Goal: Transaction & Acquisition: Subscribe to service/newsletter

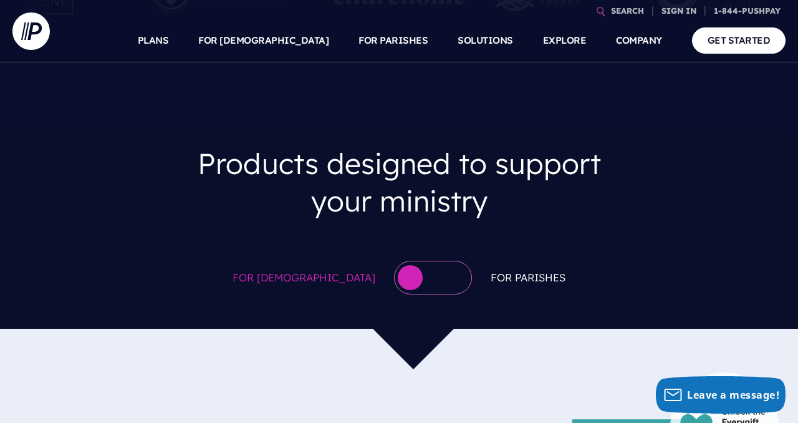
scroll to position [566, 0]
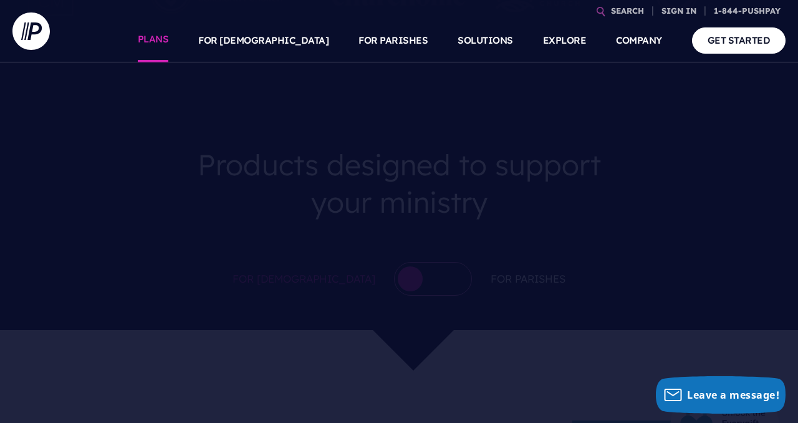
click at [169, 47] on link "PLANS" at bounding box center [153, 41] width 31 height 44
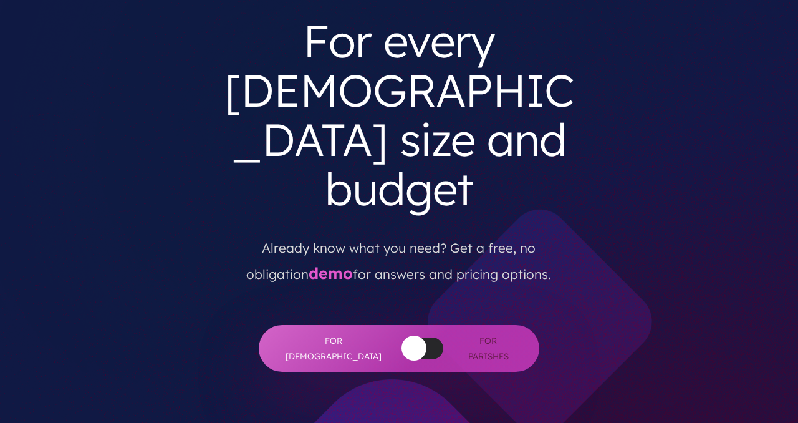
scroll to position [124, 0]
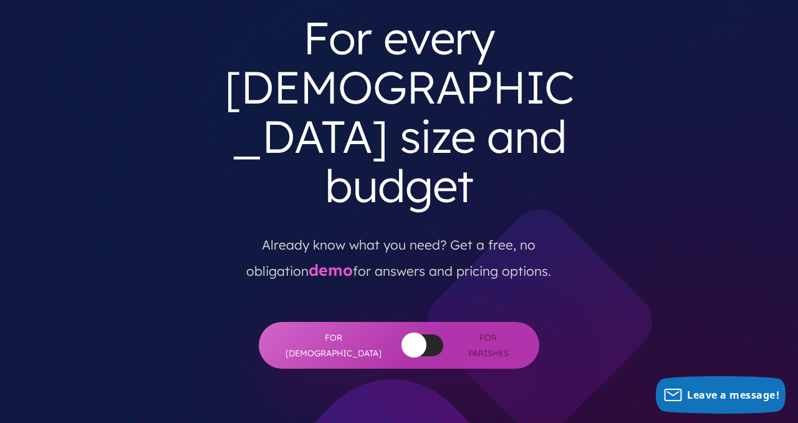
click at [402, 332] on button "button" at bounding box center [414, 344] width 25 height 25
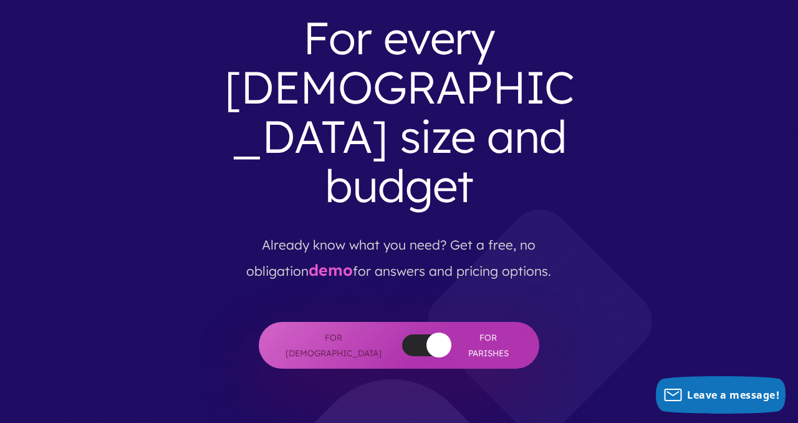
click at [402, 334] on div at bounding box center [422, 345] width 41 height 22
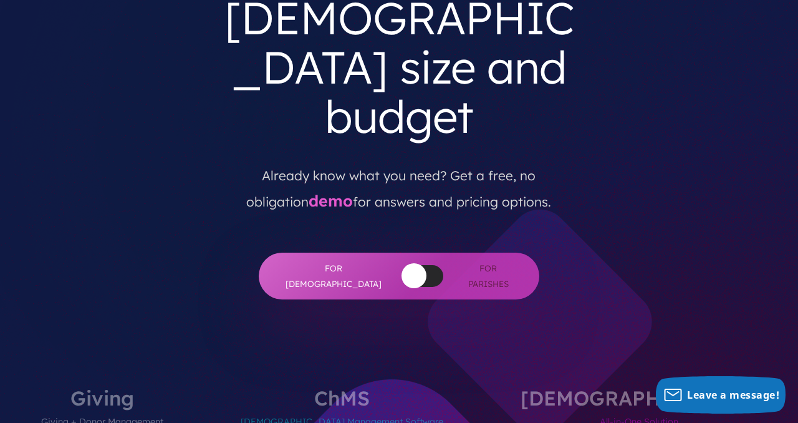
scroll to position [195, 0]
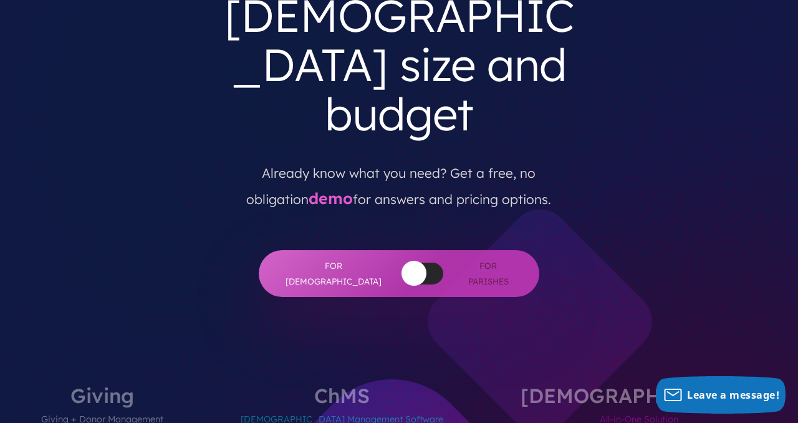
click at [402, 261] on button "button" at bounding box center [414, 273] width 25 height 25
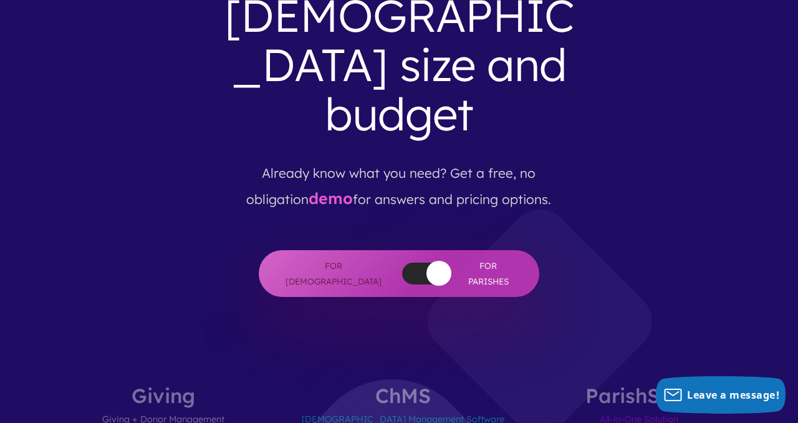
click at [402, 263] on div at bounding box center [422, 274] width 41 height 22
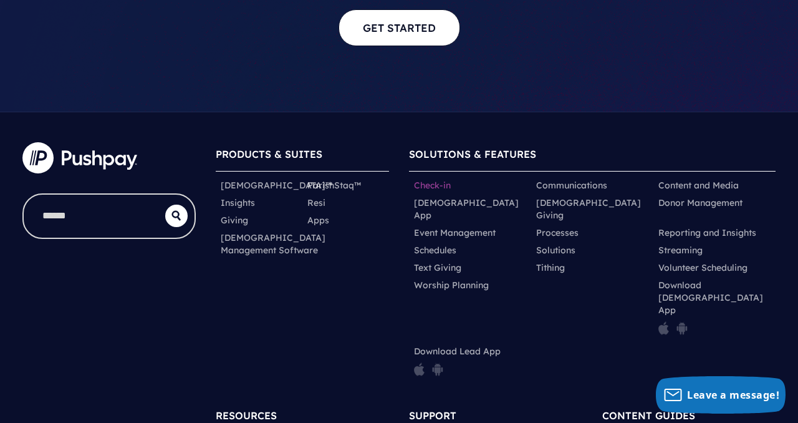
scroll to position [0, 0]
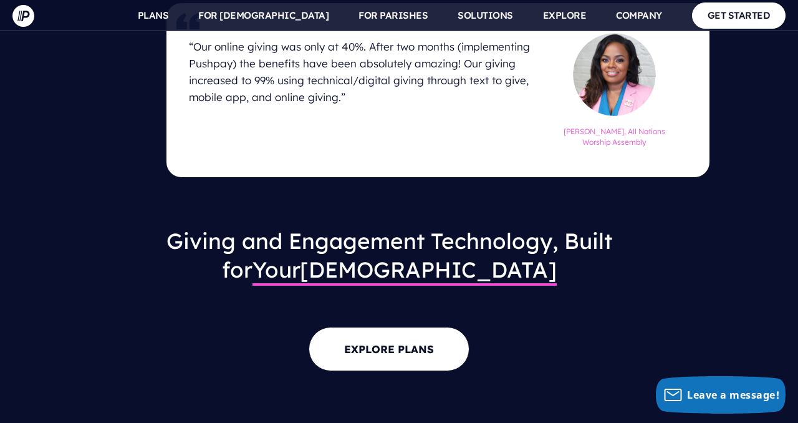
scroll to position [1297, 0]
